Goal: Task Accomplishment & Management: Manage account settings

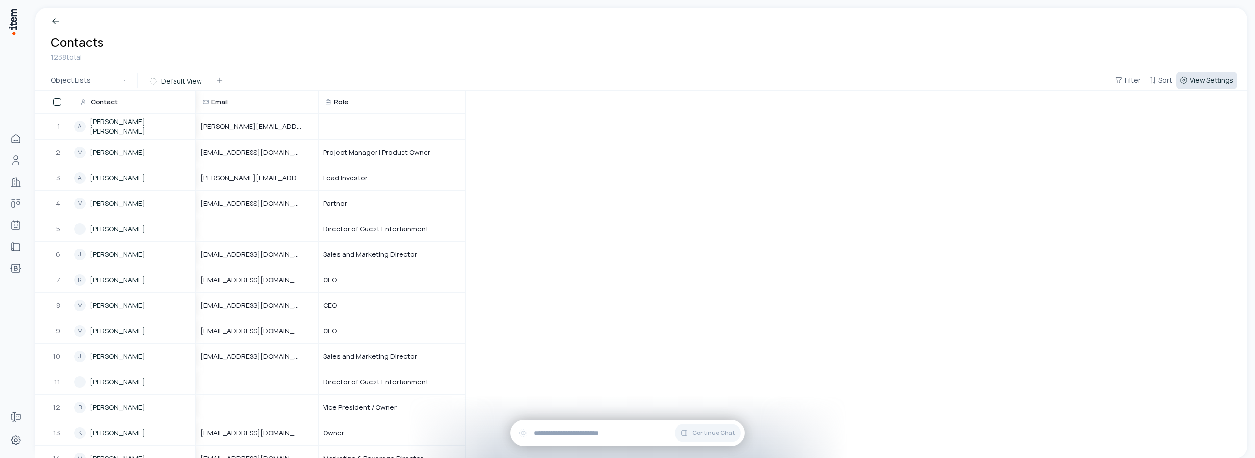
click at [905, 80] on span "View Settings" at bounding box center [1212, 81] width 44 height 10
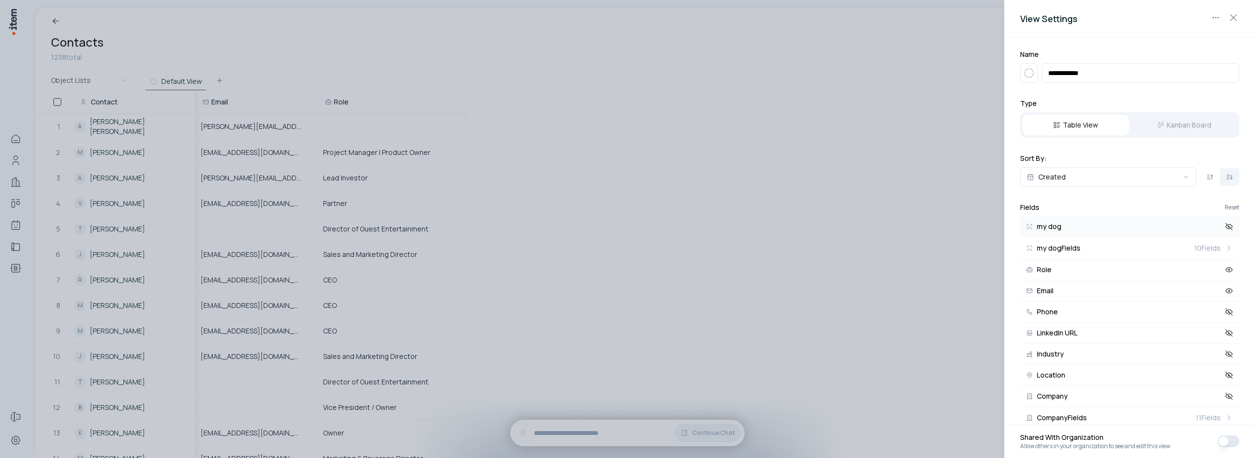
click at [905, 226] on icon at bounding box center [1229, 226] width 9 height 9
click at [905, 229] on icon at bounding box center [1229, 226] width 9 height 9
click at [905, 291] on icon at bounding box center [1229, 290] width 9 height 9
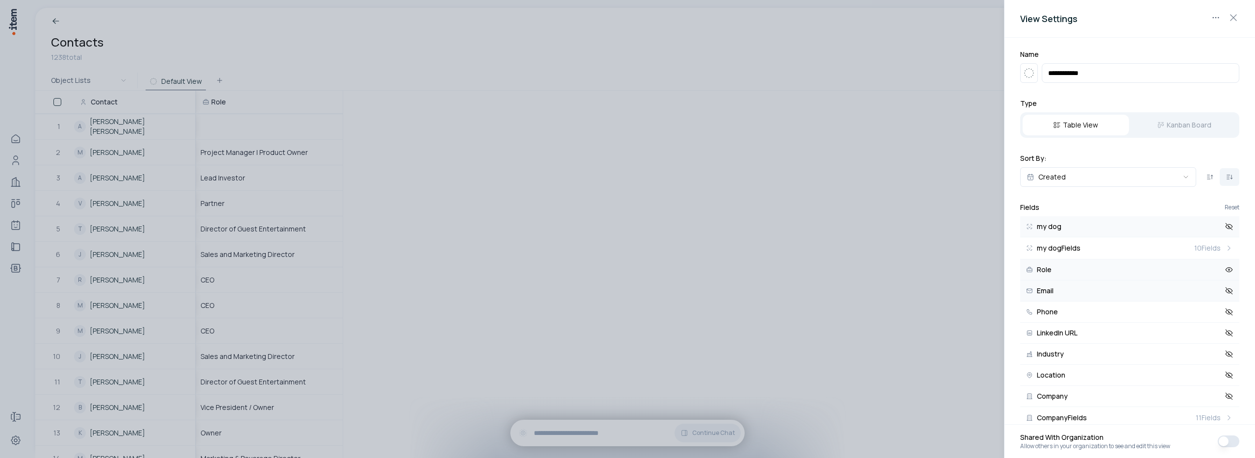
click at [905, 270] on icon at bounding box center [1229, 269] width 9 height 9
click at [905, 270] on icon at bounding box center [1229, 270] width 7 height 4
click at [842, 308] on div at bounding box center [627, 229] width 1255 height 458
